Goal: Navigation & Orientation: Find specific page/section

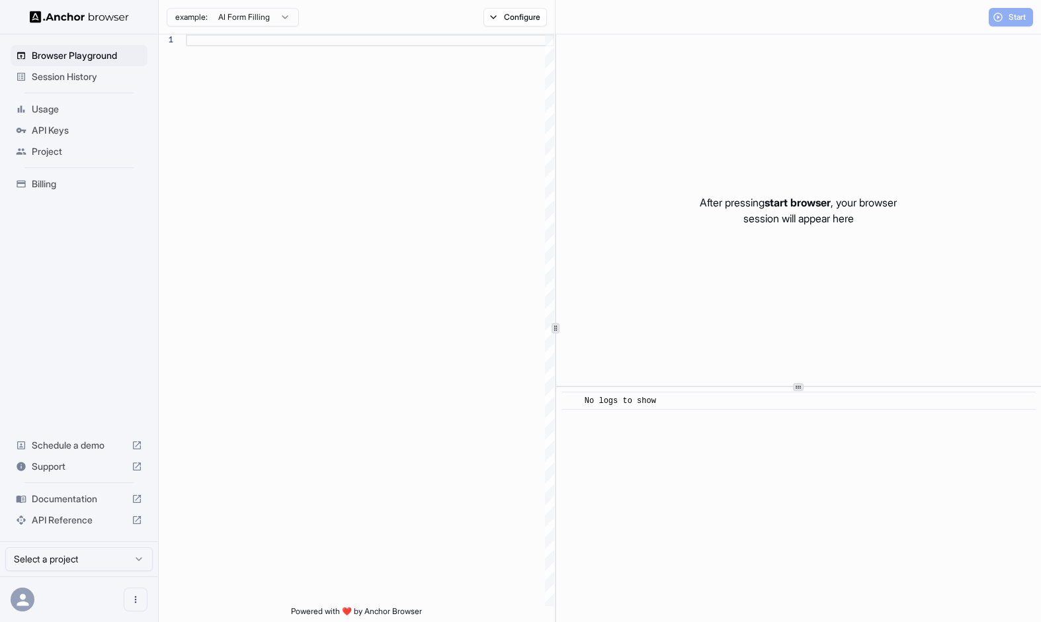
scroll to position [119, 0]
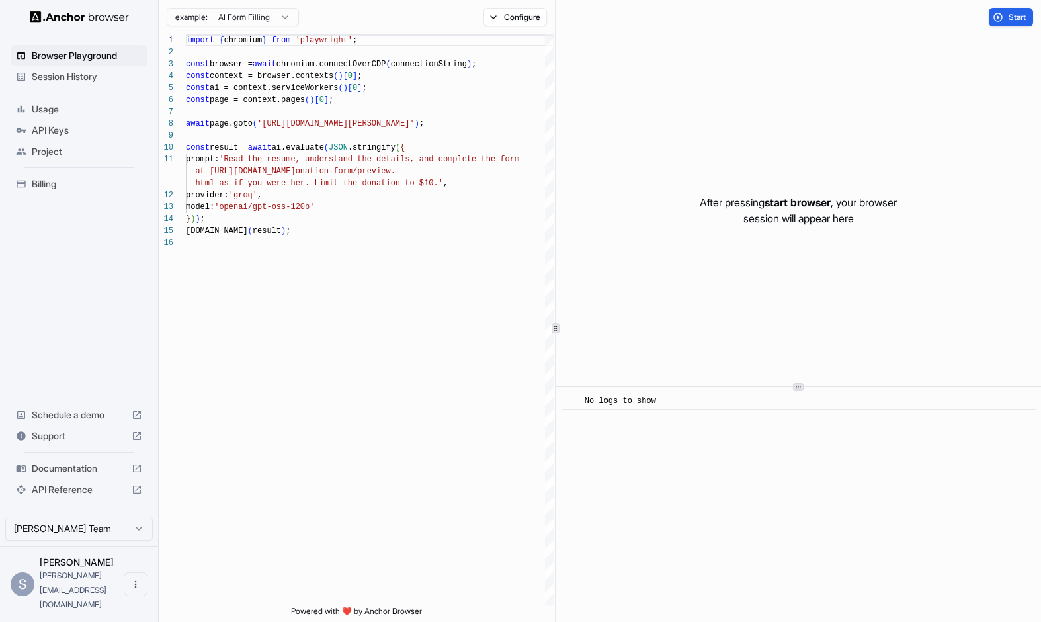
click at [87, 83] on div "Session History" at bounding box center [79, 76] width 137 height 21
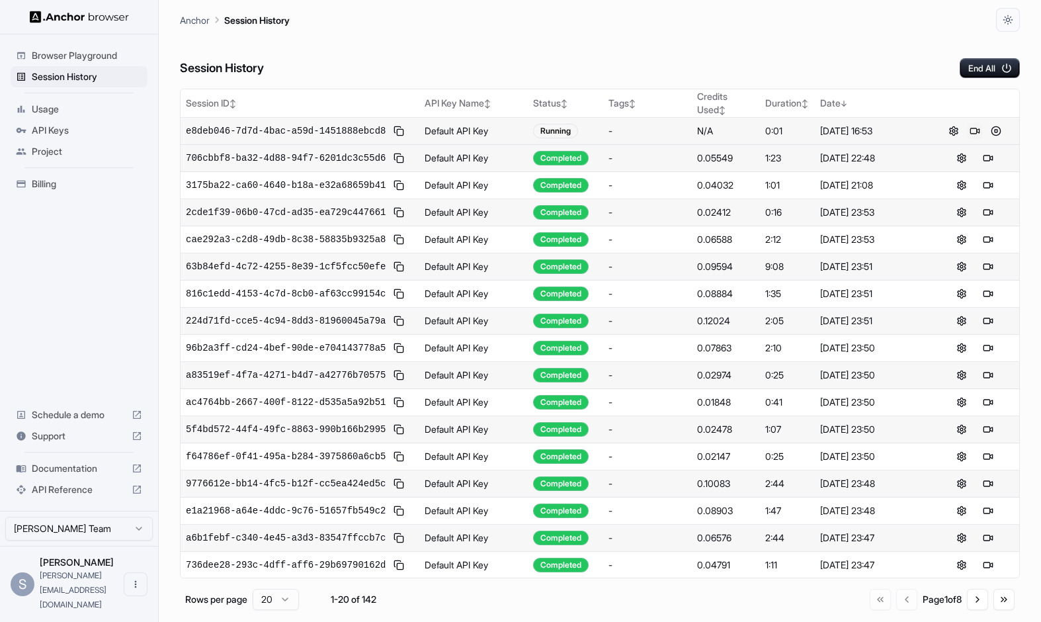
click at [967, 138] on button at bounding box center [975, 131] width 16 height 16
